Goal: Task Accomplishment & Management: Use online tool/utility

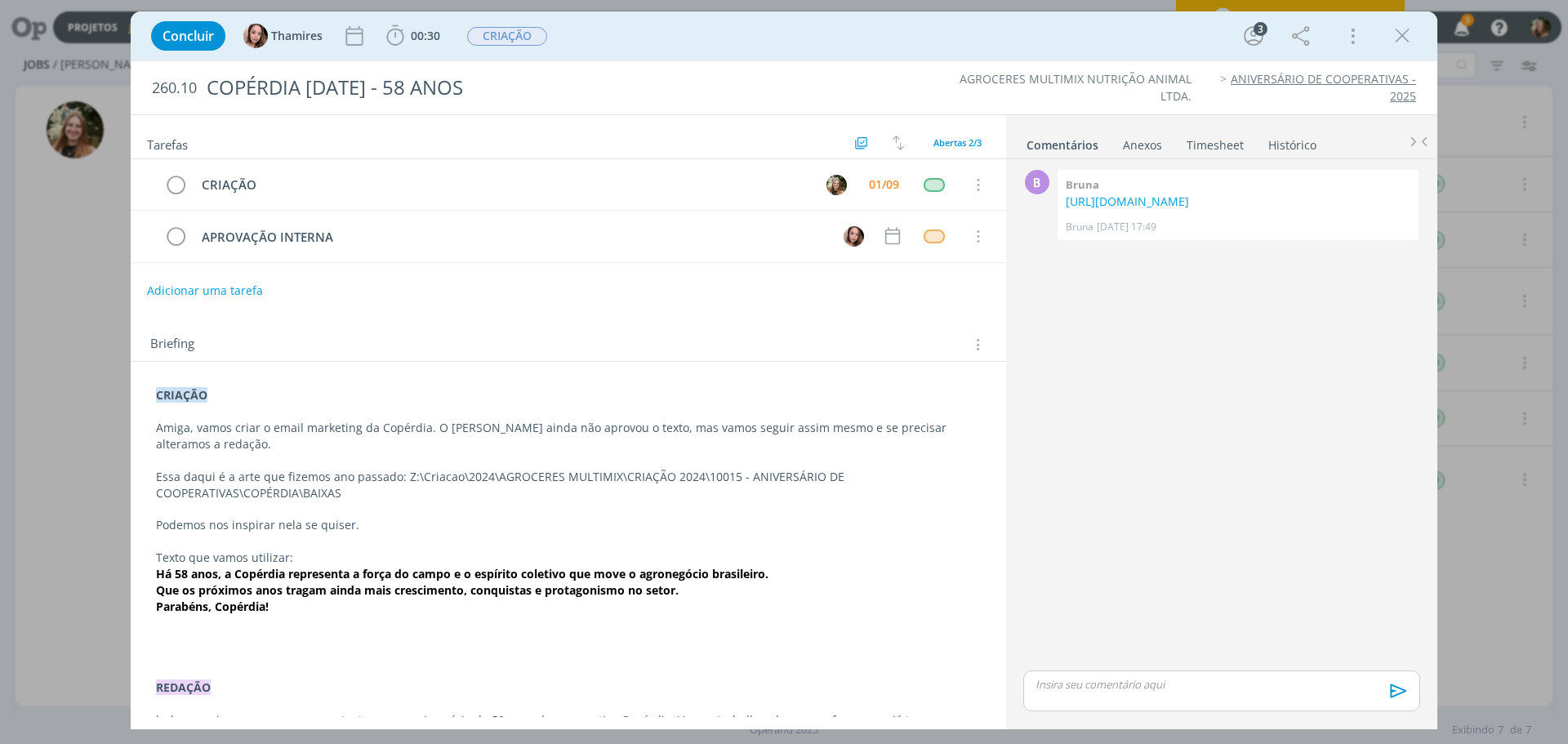
click at [232, 517] on p "Podemos nos inspirar nela se quiser." at bounding box center [568, 525] width 825 height 16
click at [222, 502] on p "dialog" at bounding box center [568, 510] width 823 height 16
click at [229, 551] on p "Texto que vamos utilizar:" at bounding box center [568, 558] width 823 height 16
click at [229, 600] on strong "Parabéns, Copérdia!" at bounding box center [213, 607] width 113 height 15
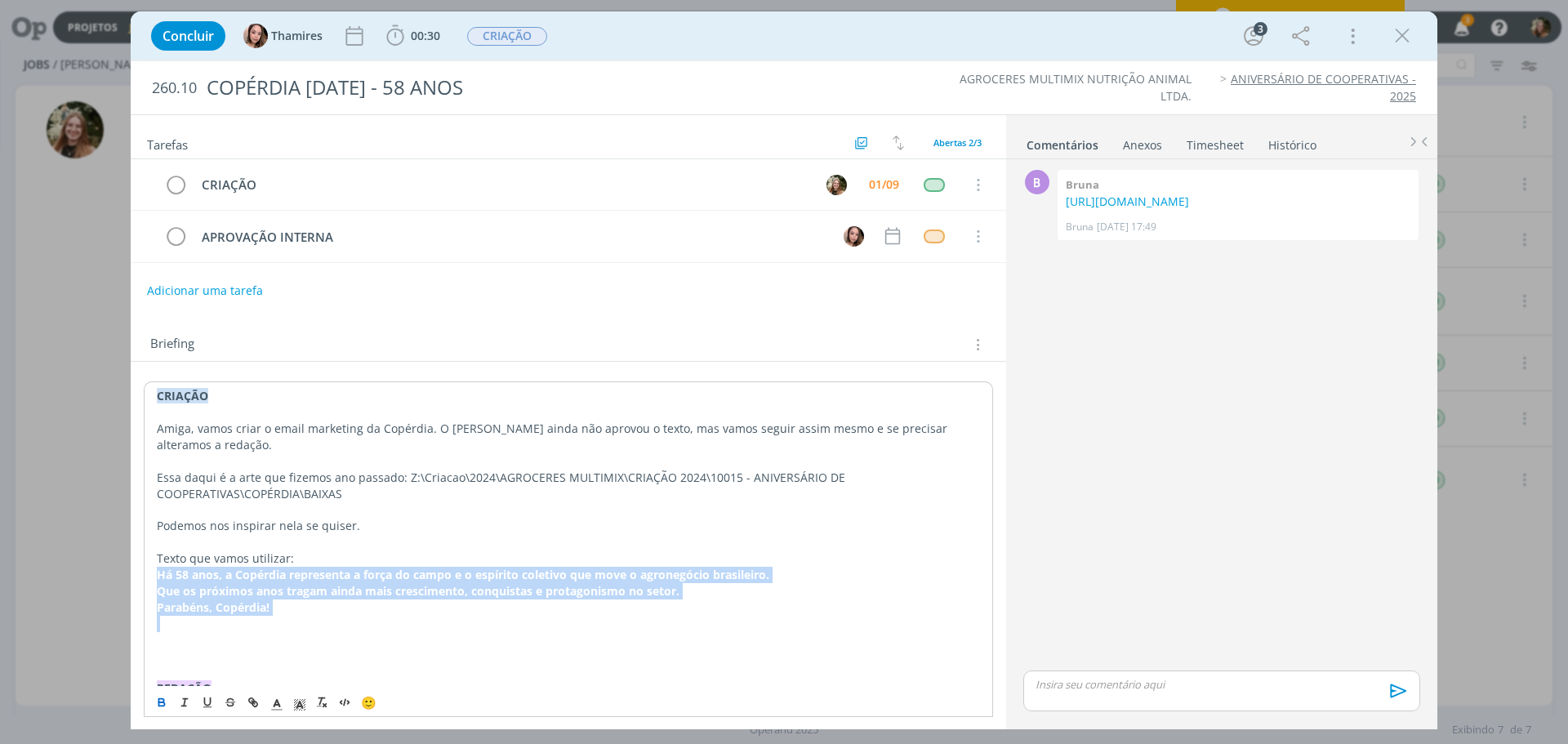
drag, startPoint x: 155, startPoint y: 558, endPoint x: 272, endPoint y: 603, distance: 125.4
click at [272, 603] on div "CRIAÇÃO Amiga, vamos criar o email marketing da Copérdia. O [PERSON_NAME] ainda…" at bounding box center [568, 680] width 849 height 597
click at [251, 582] on strong "Que os próximos anos tragam ainda mais crescimento, conquistas e protagonismo n…" at bounding box center [417, 590] width 523 height 15
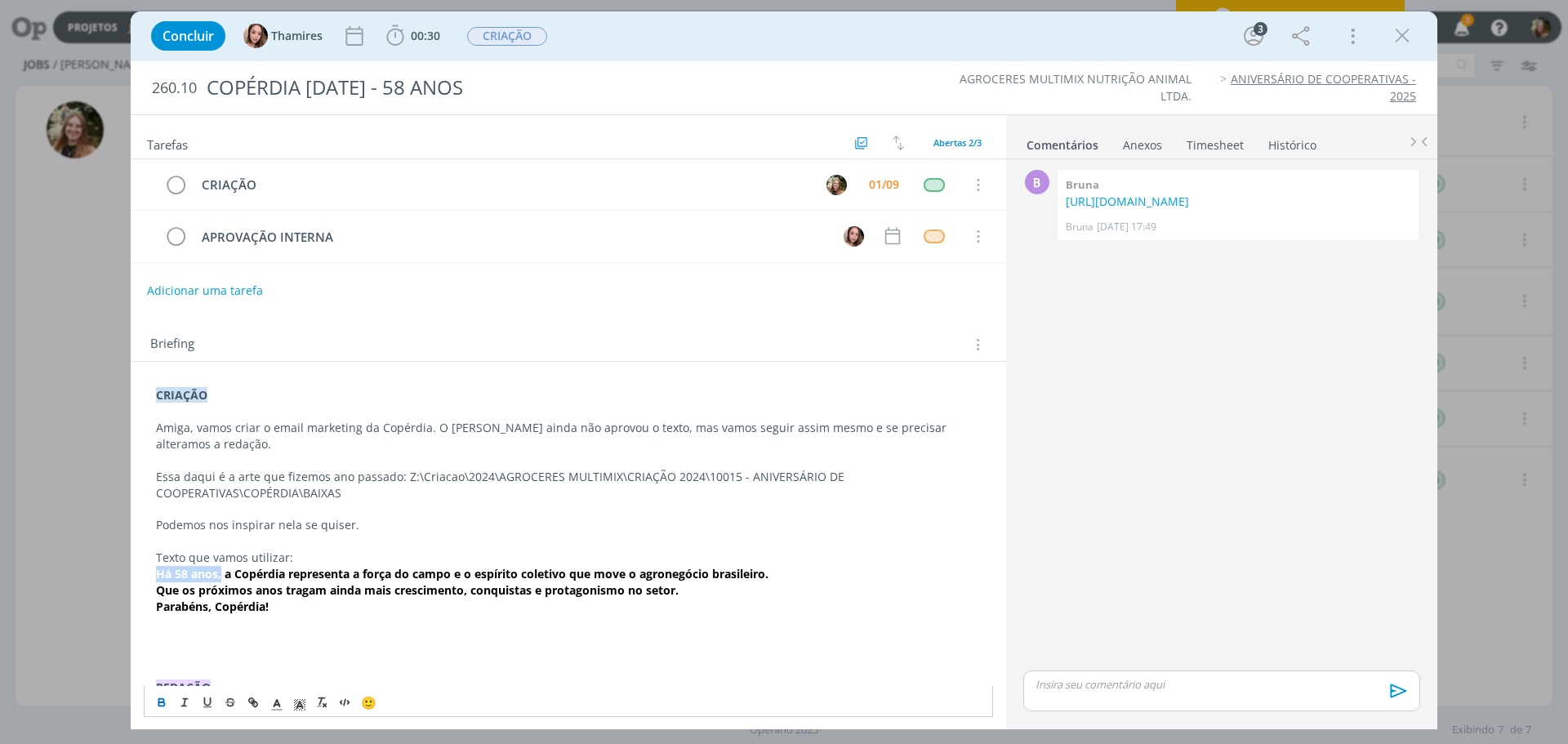
drag, startPoint x: 221, startPoint y: 558, endPoint x: 99, endPoint y: 565, distance: 122.2
click at [99, 565] on div "Concluir Thamires 00:30 Iniciar Apontar Data * [DATE] Horas * 00:00 Tarefa Sele…" at bounding box center [784, 372] width 1568 height 744
copy strong "Há 58 anos,"
click at [284, 517] on p "Podemos nos inspirar nela se quiser." at bounding box center [568, 525] width 825 height 16
click at [259, 582] on strong "Que os próximos anos tragam ainda mais crescimento, conquistas e protagonismo n…" at bounding box center [417, 590] width 523 height 15
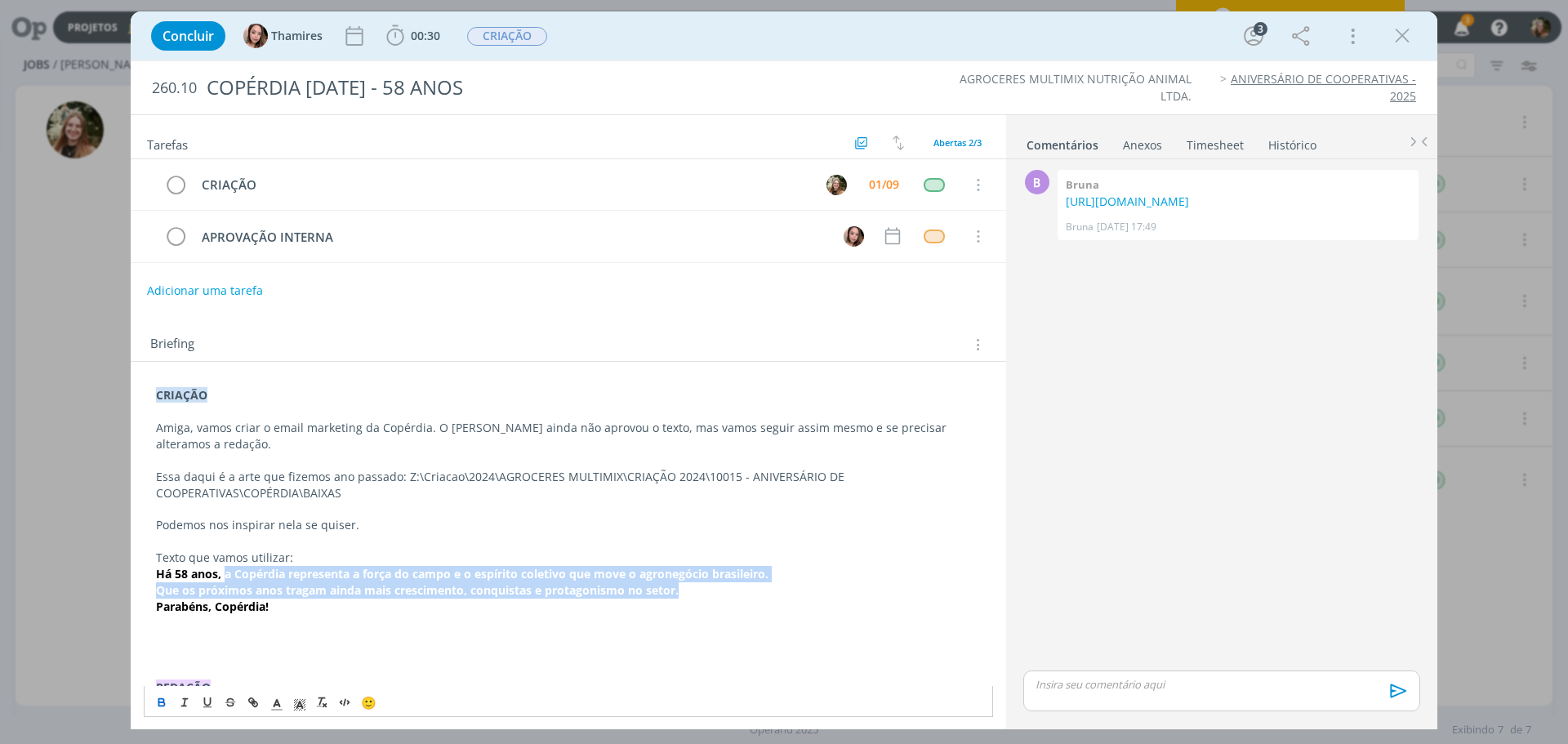
drag, startPoint x: 223, startPoint y: 555, endPoint x: 804, endPoint y: 567, distance: 581.1
click at [804, 567] on div "CRIAÇÃO Amiga, vamos criar o email marketing da Copérdia. O [PERSON_NAME] ainda…" at bounding box center [568, 680] width 849 height 597
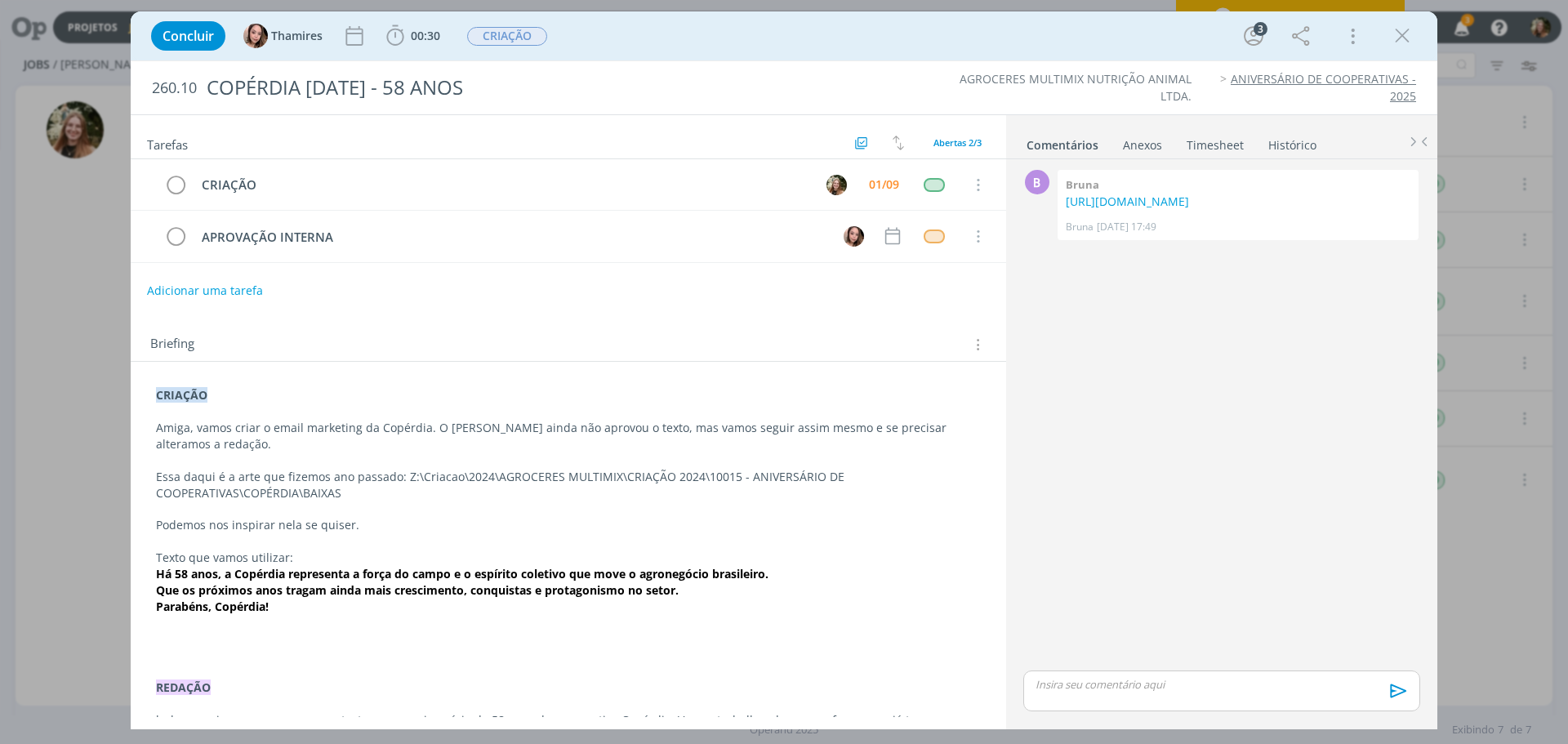
click at [468, 631] on p "dialog" at bounding box center [568, 639] width 825 height 16
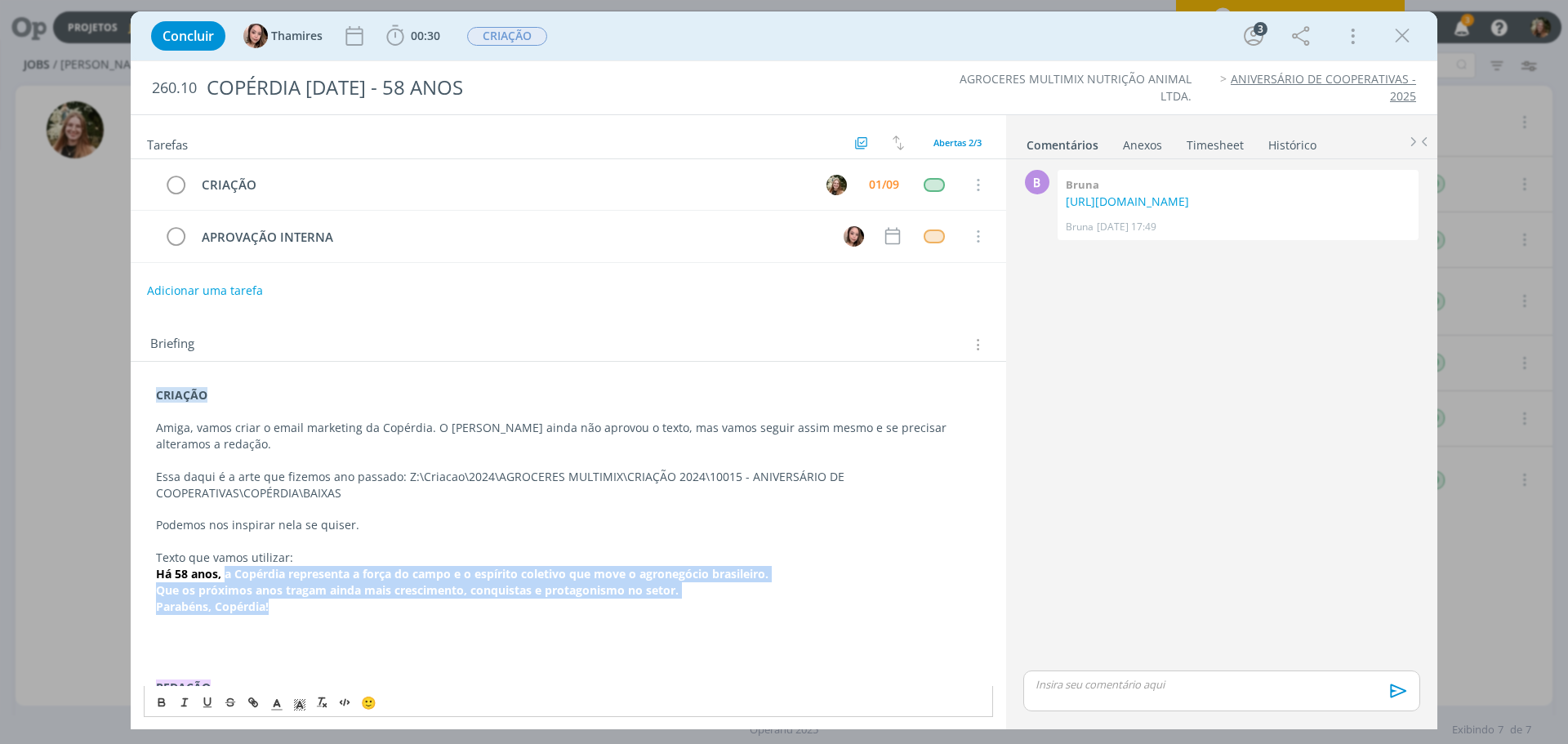
drag, startPoint x: 697, startPoint y: 582, endPoint x: 227, endPoint y: 558, distance: 470.6
click at [227, 558] on div "CRIAÇÃO Amiga, vamos criar o email marketing da Copérdia. O [PERSON_NAME] ainda…" at bounding box center [568, 680] width 849 height 597
click at [269, 566] on strong "Há 58 anos, a Copérdia representa a força do campo e o espírito coletivo que mo…" at bounding box center [462, 574] width 613 height 15
drag, startPoint x: 223, startPoint y: 556, endPoint x: 299, endPoint y: 593, distance: 84.5
click at [299, 593] on div "CRIAÇÃO Amiga, vamos criar o email marketing da Copérdia. O [PERSON_NAME] ainda…" at bounding box center [568, 680] width 849 height 597
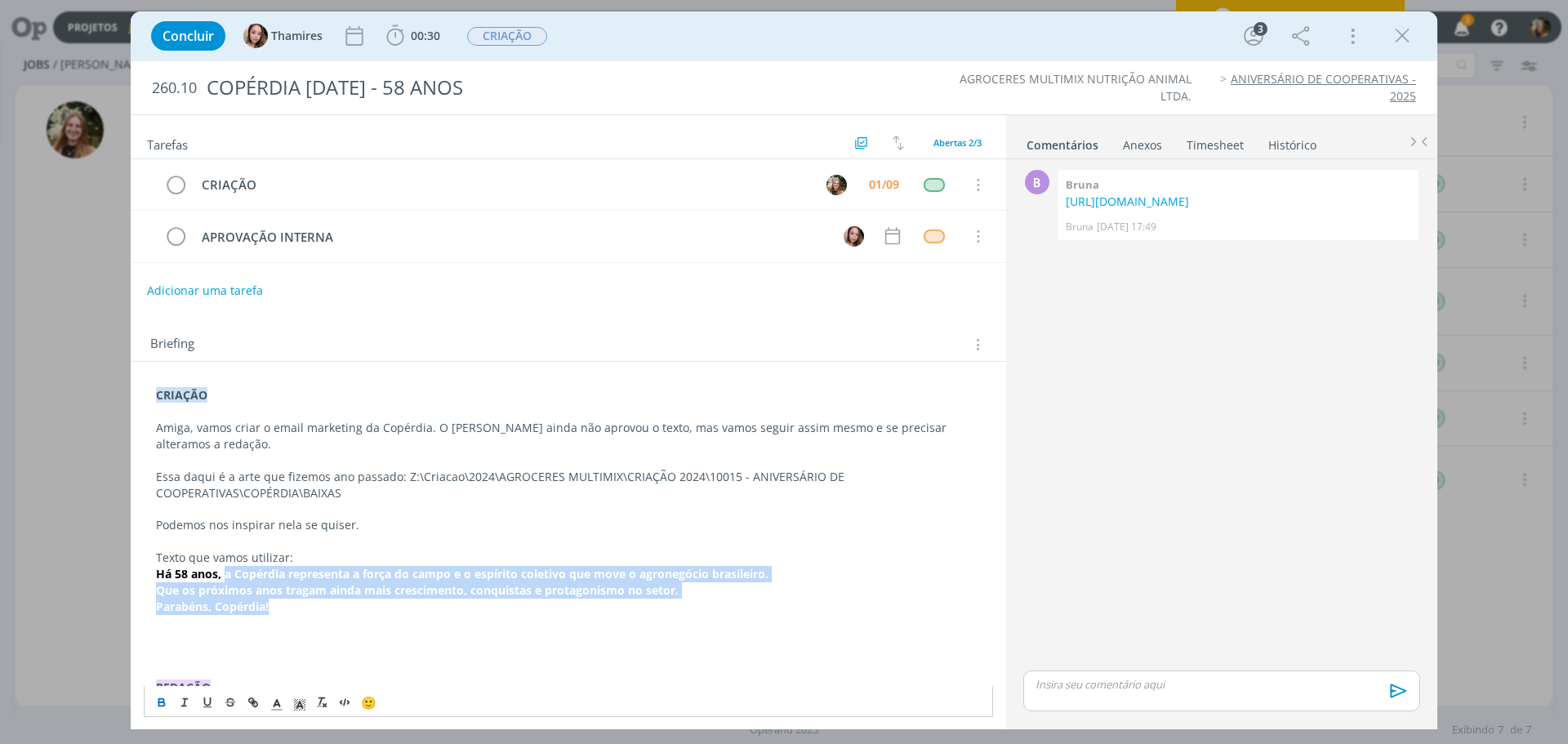
copy div "a Copérdia representa a força do campo e o espírito coletivo que move o agroneg…"
